Goal: Information Seeking & Learning: Check status

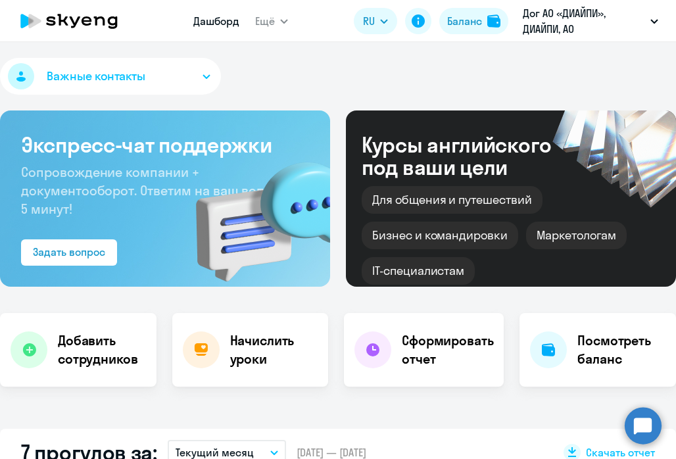
select select "30"
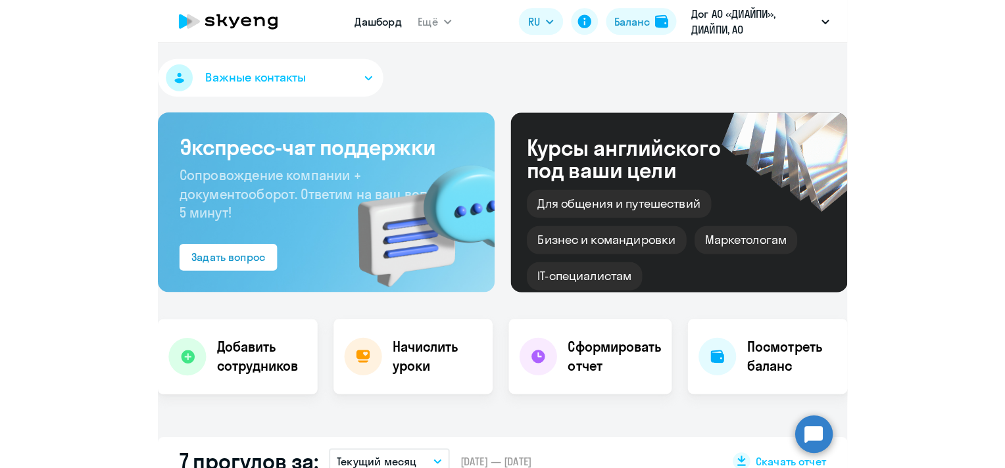
scroll to position [329, 0]
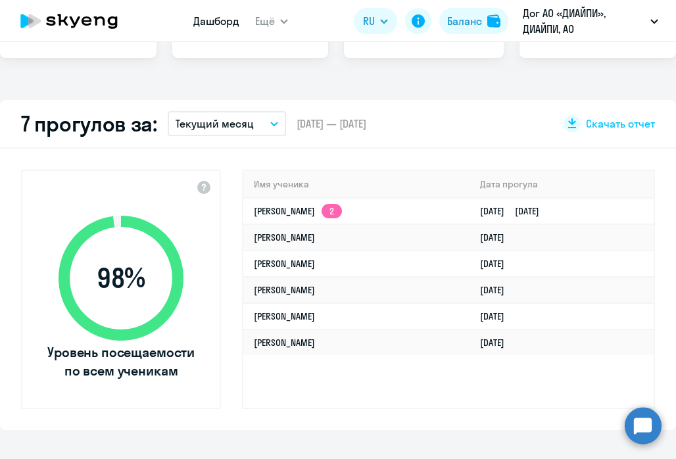
click at [236, 127] on p "Текущий месяц" at bounding box center [215, 124] width 78 height 16
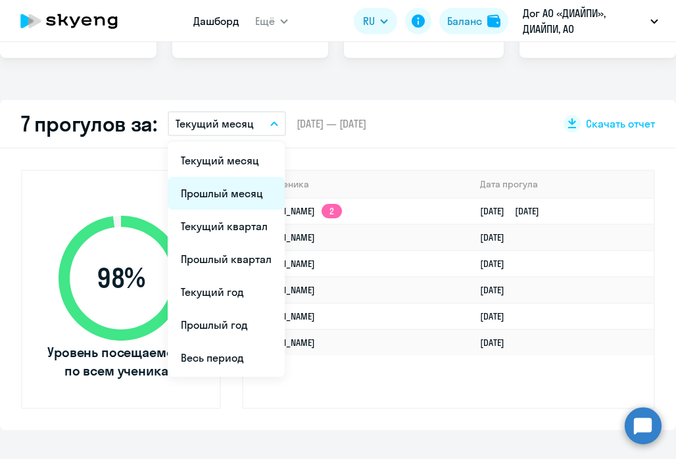
click at [211, 195] on li "Прошлый месяц" at bounding box center [226, 193] width 117 height 33
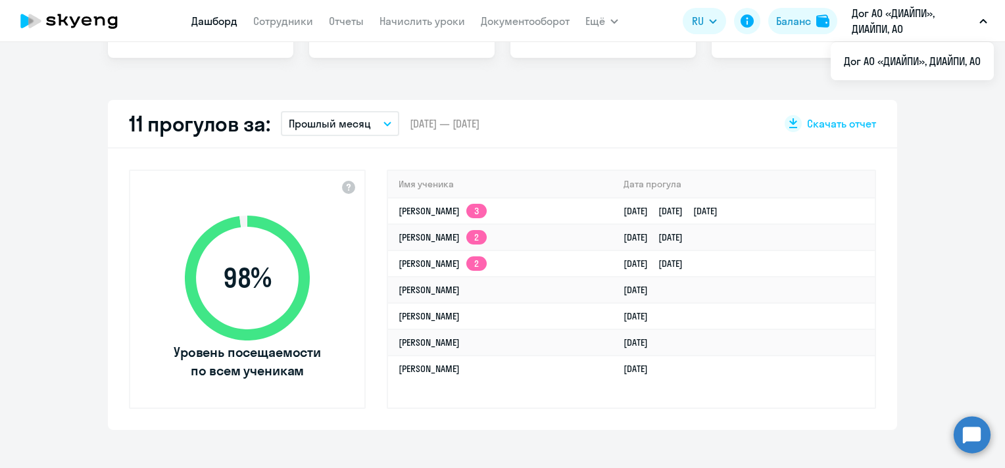
click at [359, 121] on p "Прошлый месяц" at bounding box center [330, 124] width 82 height 16
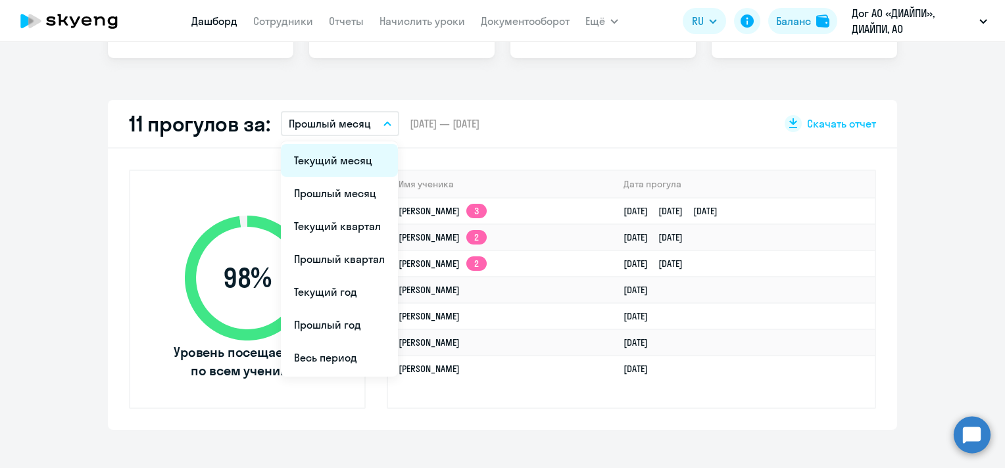
click at [334, 158] on li "Текущий месяц" at bounding box center [339, 160] width 117 height 33
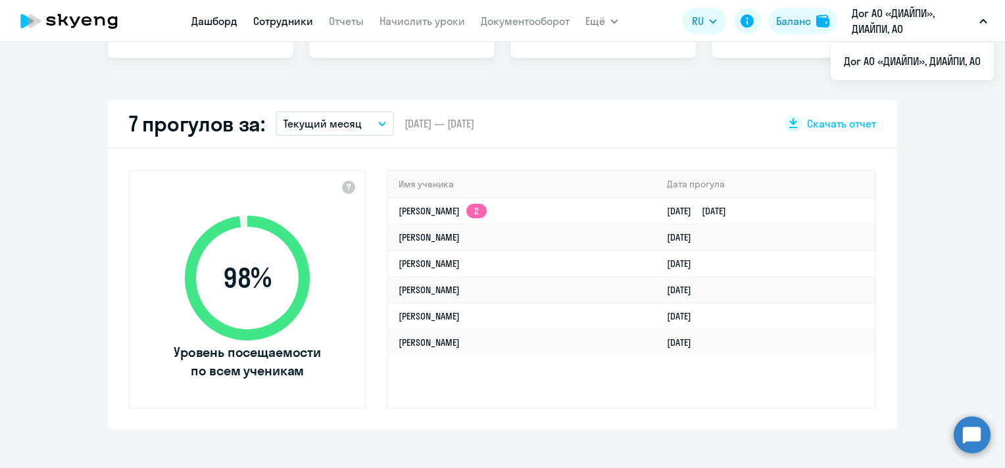
click at [286, 25] on link "Сотрудники" at bounding box center [283, 20] width 60 height 13
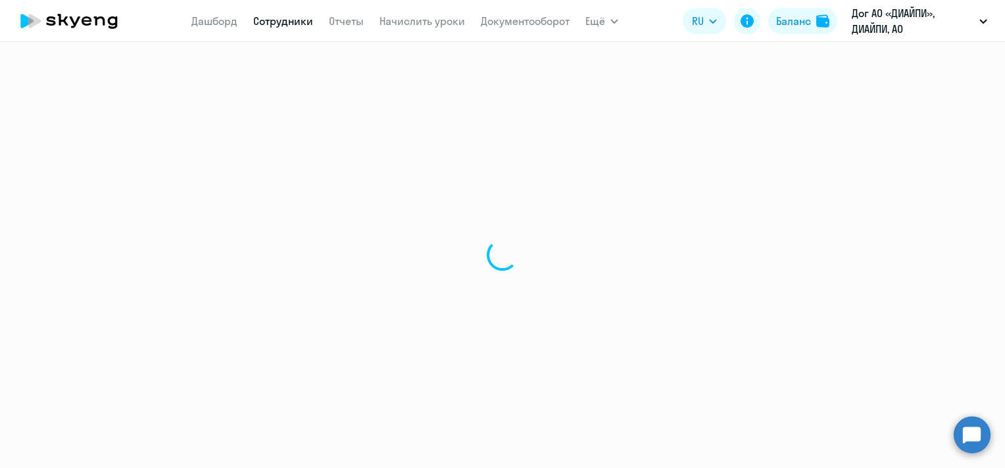
select select "30"
